Goal: Find specific page/section: Find specific page/section

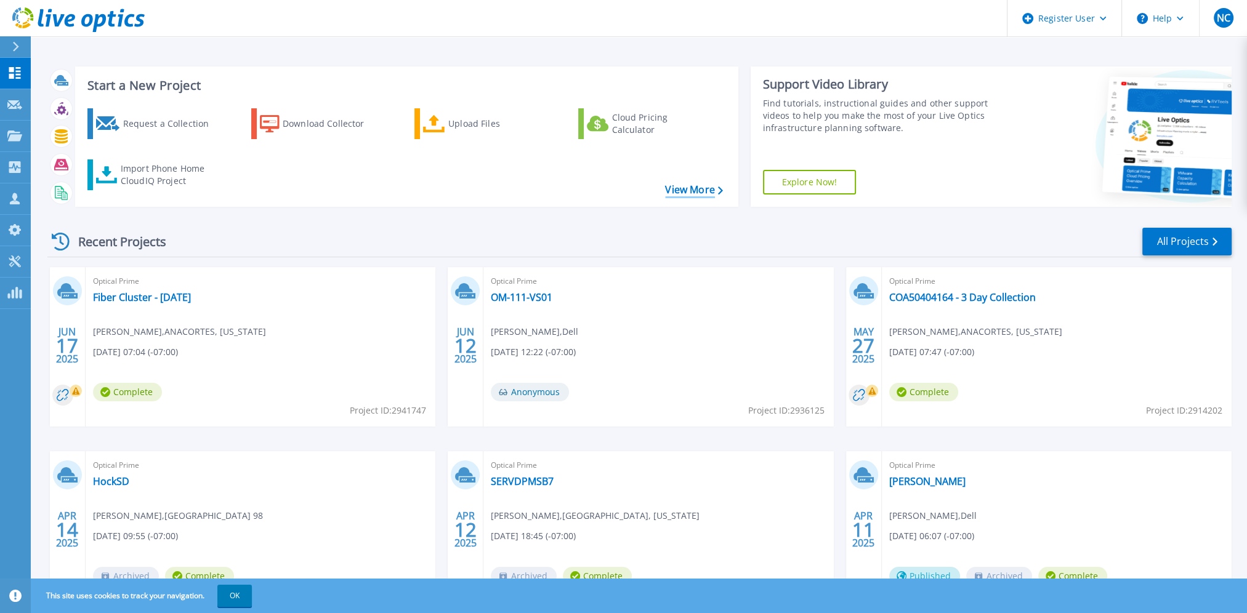
click at [679, 191] on link "View More" at bounding box center [693, 190] width 57 height 12
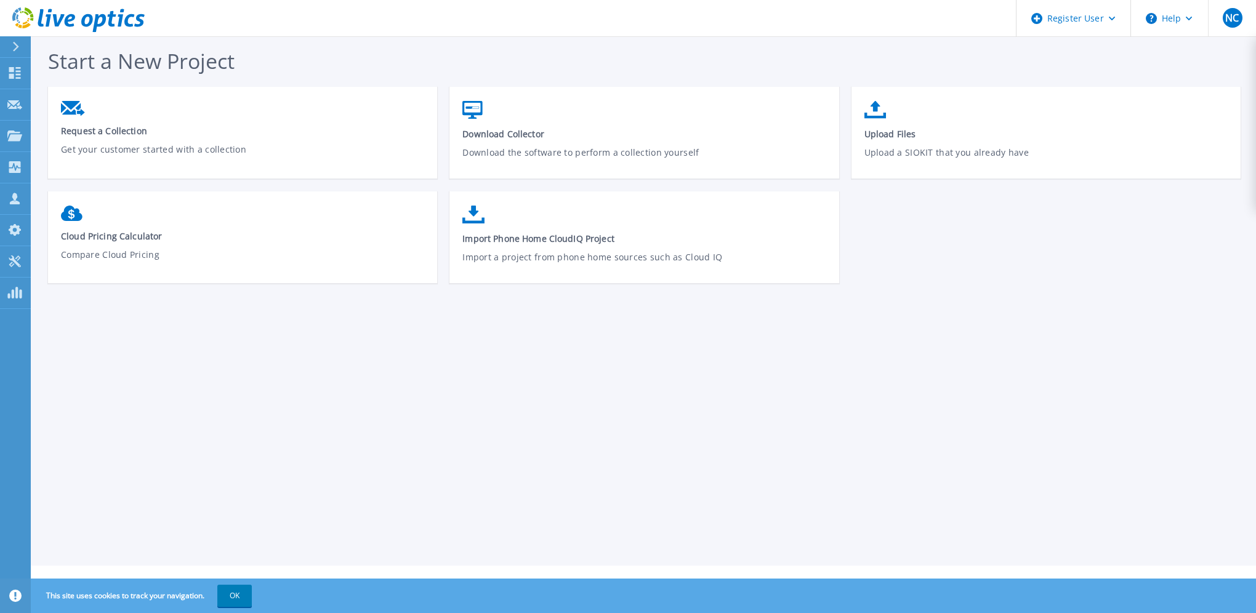
click at [55, 18] on icon at bounding box center [59, 20] width 12 height 12
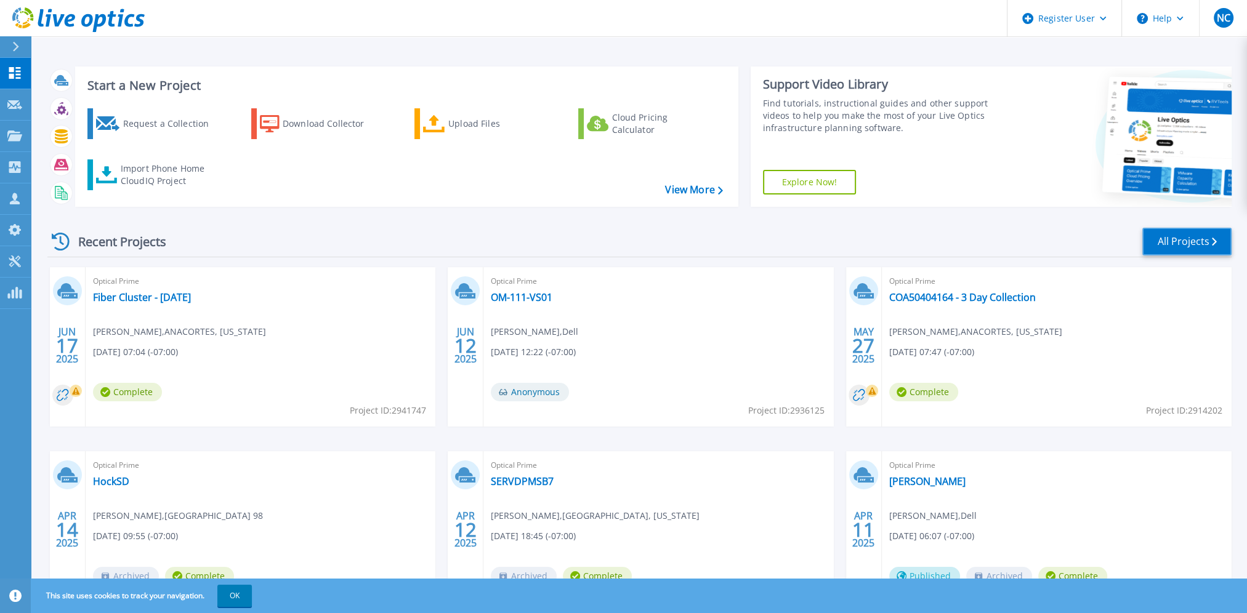
click at [1167, 243] on link "All Projects" at bounding box center [1186, 242] width 89 height 28
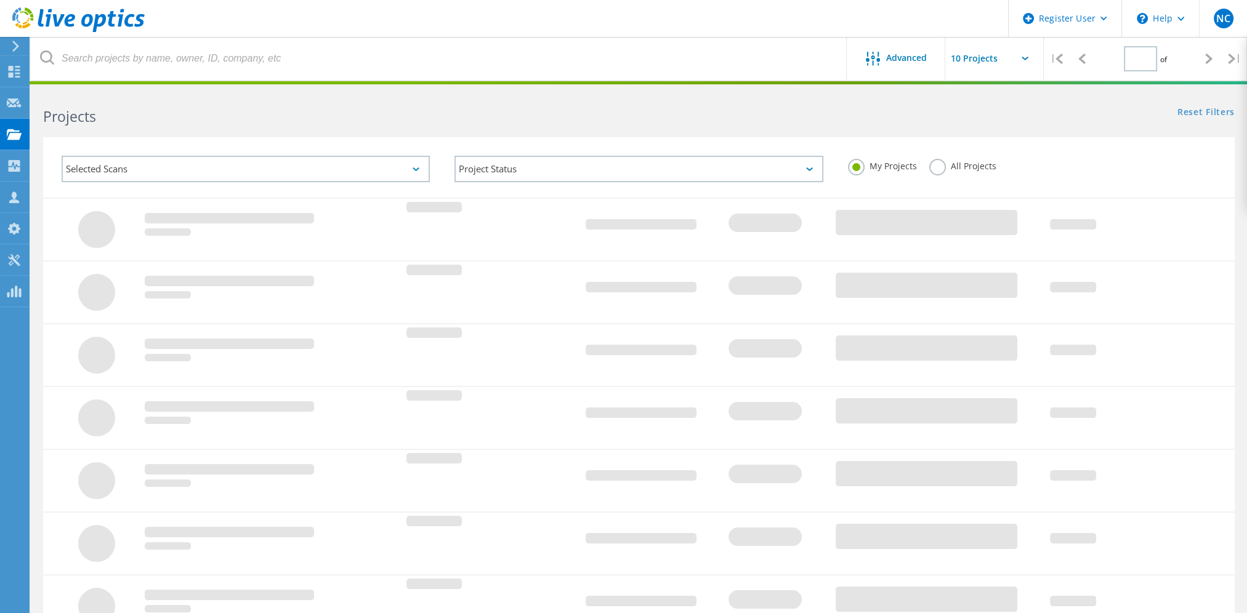
type input "1"
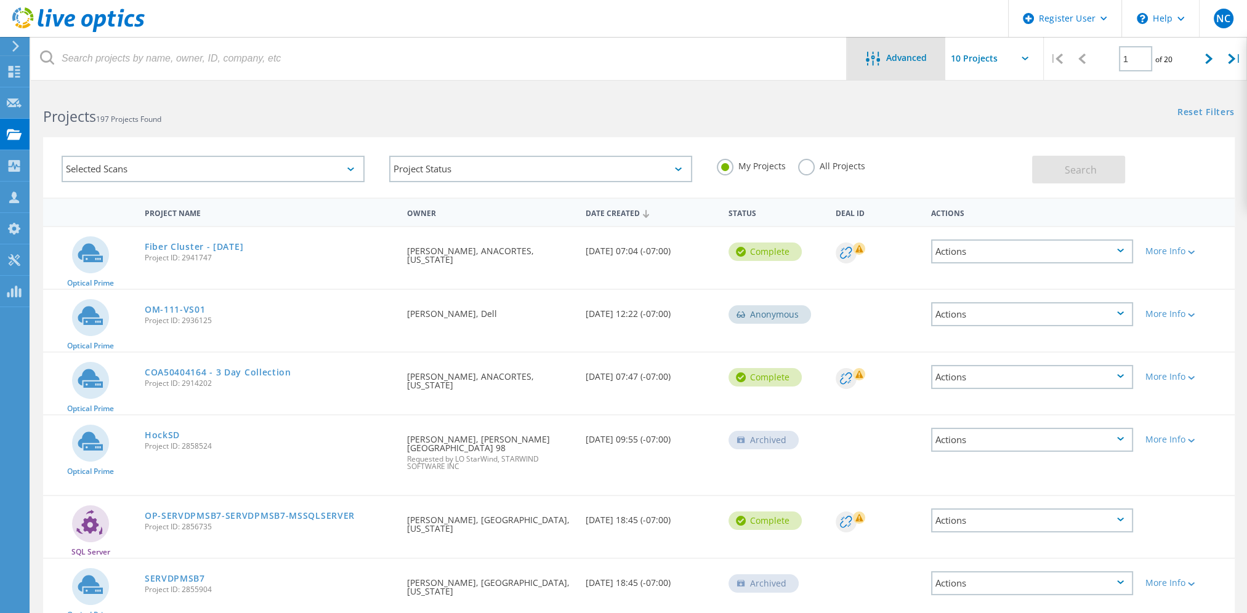
click at [906, 54] on span "Advanced" at bounding box center [906, 58] width 41 height 9
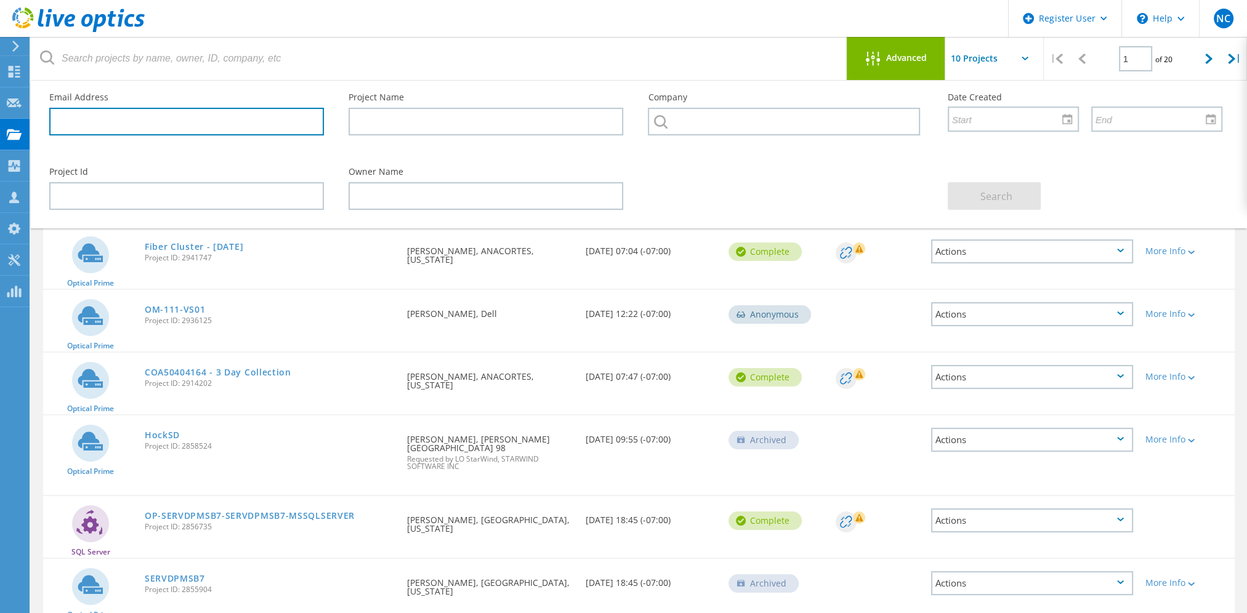
click at [123, 119] on input "text" at bounding box center [186, 122] width 275 height 28
paste input "seth.allums@clackamas.edu"
type input "seth.allums@clackamas.edu"
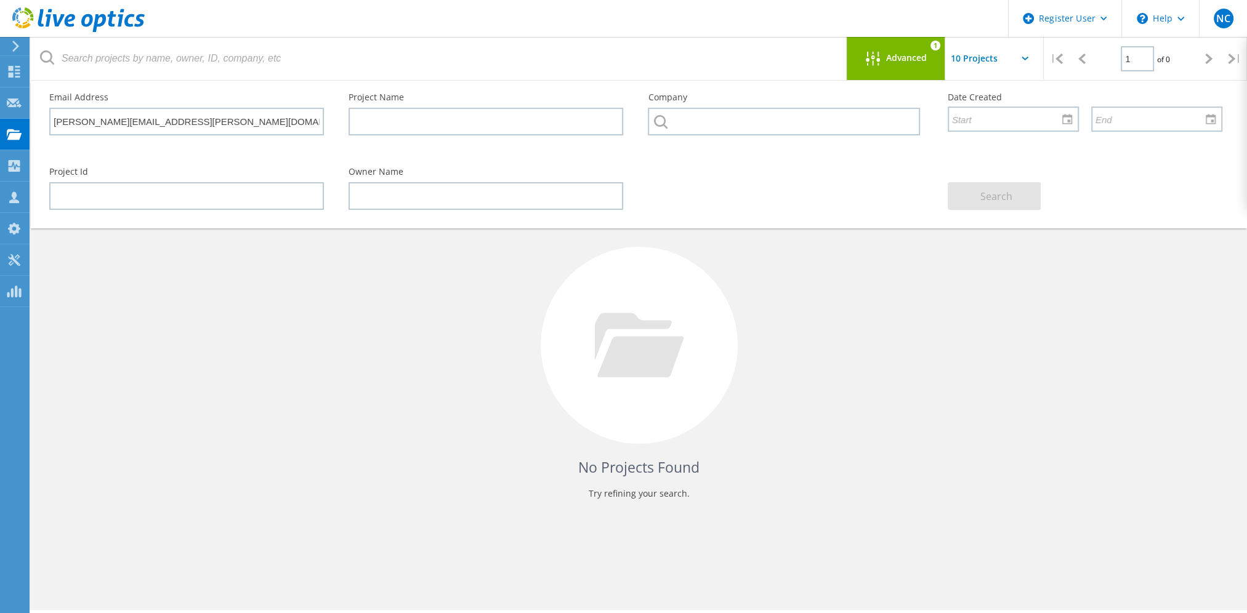
click at [891, 56] on span "Advanced" at bounding box center [906, 58] width 41 height 9
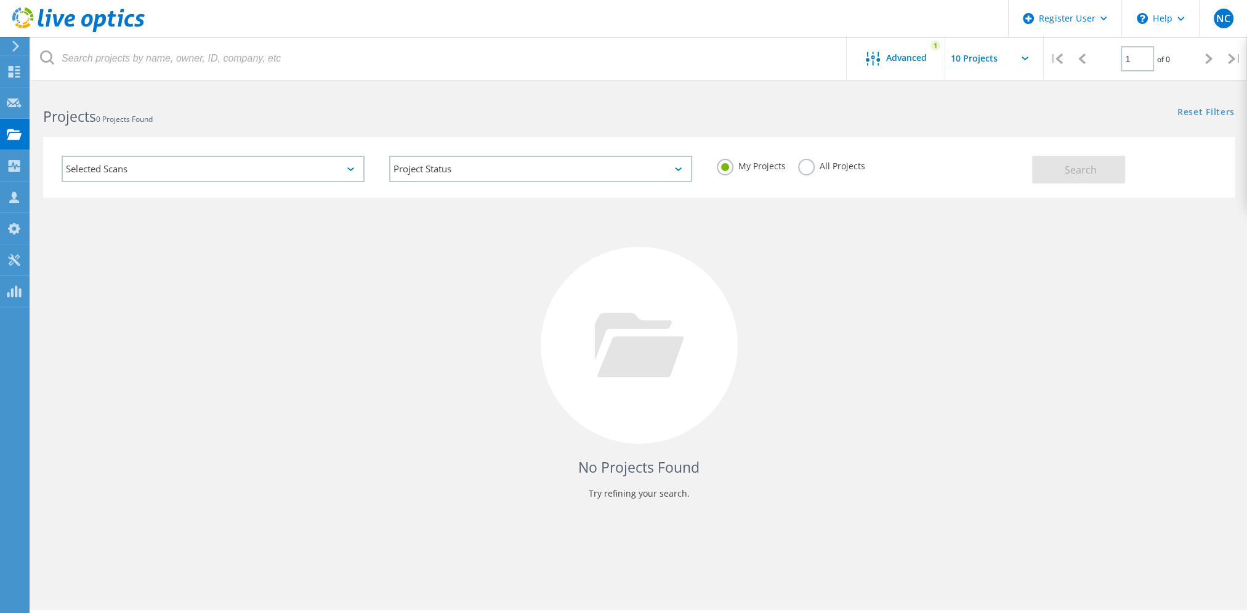
click at [811, 170] on label "All Projects" at bounding box center [831, 165] width 67 height 12
click at [0, 0] on input "All Projects" at bounding box center [0, 0] width 0 height 0
click at [1056, 162] on button "Search" at bounding box center [1078, 170] width 93 height 28
